Goal: Check status: Check status

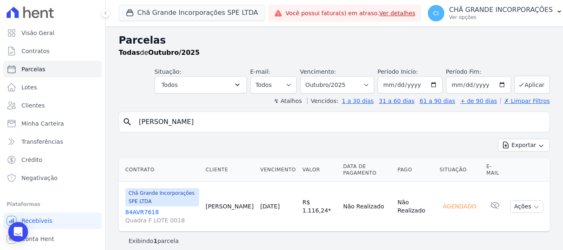
select select
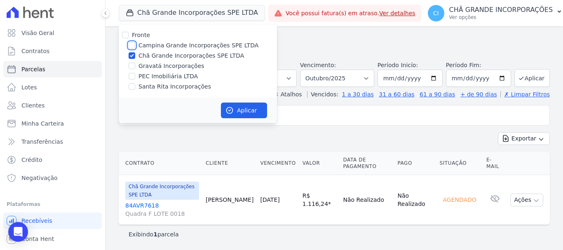
drag, startPoint x: 130, startPoint y: 45, endPoint x: 131, endPoint y: 57, distance: 12.0
click at [131, 46] on input "Campina Grande Incorporações SPE LTDA" at bounding box center [132, 45] width 7 height 7
checkbox input "true"
click at [132, 56] on input "Chã Grande Incorporações SPE LTDA" at bounding box center [132, 55] width 7 height 7
checkbox input "false"
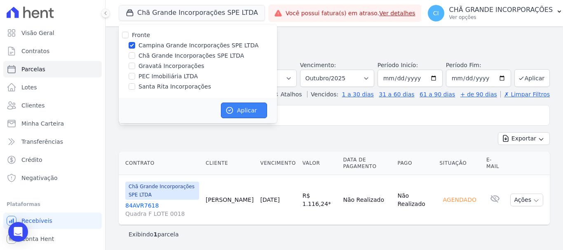
click at [240, 112] on button "Aplicar" at bounding box center [244, 111] width 46 height 16
select select
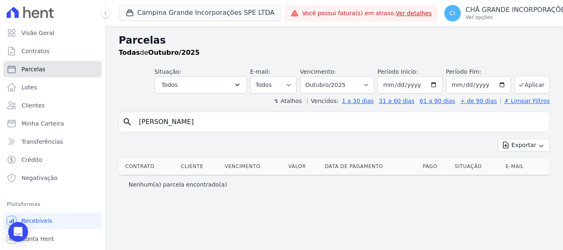
click at [32, 73] on span "Parcelas" at bounding box center [33, 69] width 24 height 8
select select
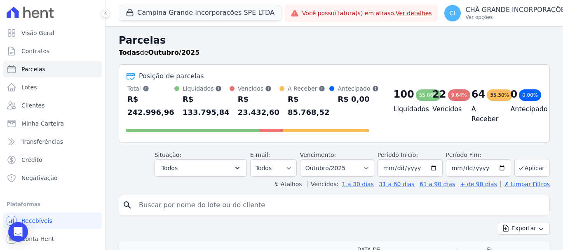
drag, startPoint x: 159, startPoint y: 213, endPoint x: 230, endPoint y: 225, distance: 72.3
click at [171, 215] on div "search" at bounding box center [334, 205] width 431 height 21
type input "[PERSON_NAME]"
select select
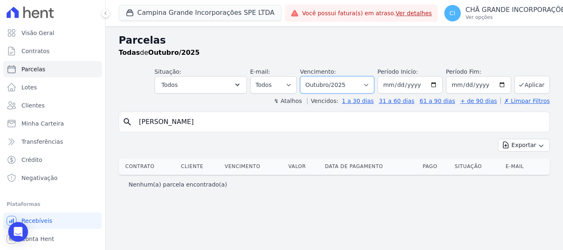
click at [374, 84] on select "Filtrar por período ──────── Todos os meses Janeiro/2023 Fevereiro/2023 Março/2…" at bounding box center [337, 84] width 74 height 17
select select "09/2025"
click at [311, 76] on select "Filtrar por período ──────── Todos os meses Janeiro/2023 Fevereiro/2023 Março/2…" at bounding box center [337, 84] width 74 height 17
select select
